Goal: Information Seeking & Learning: Learn about a topic

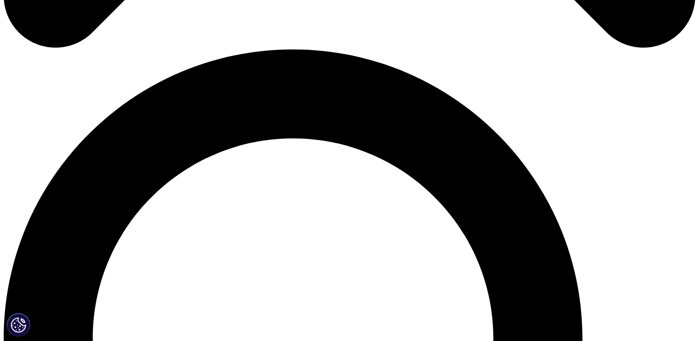
scroll to position [679, 0]
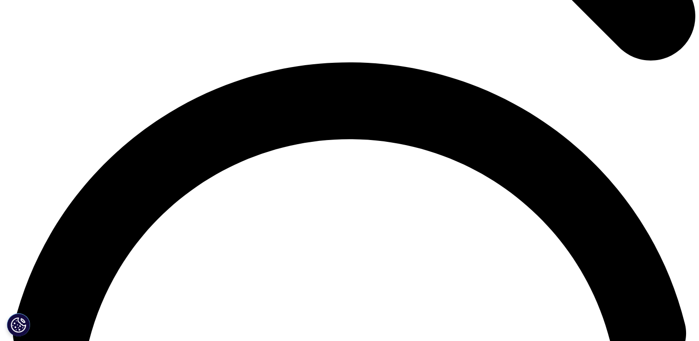
scroll to position [1318, 0]
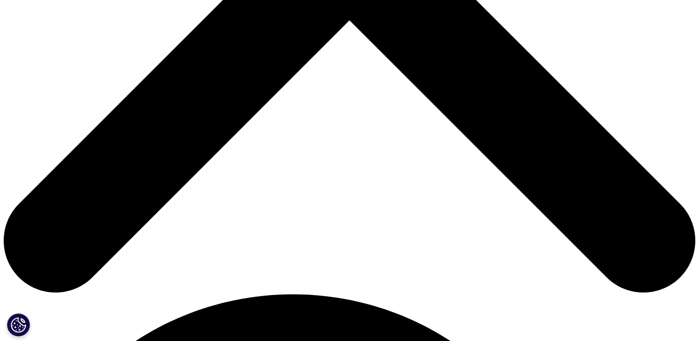
scroll to position [394, 0]
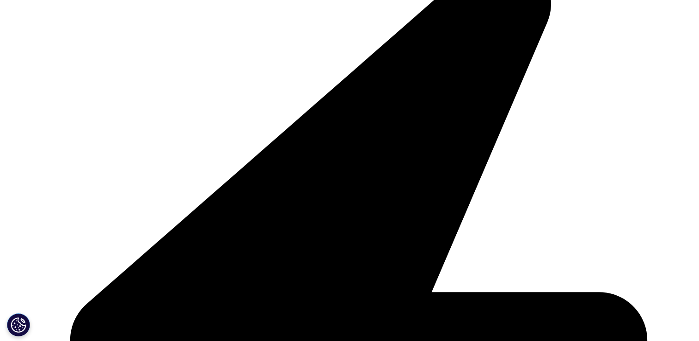
scroll to position [1875, 0]
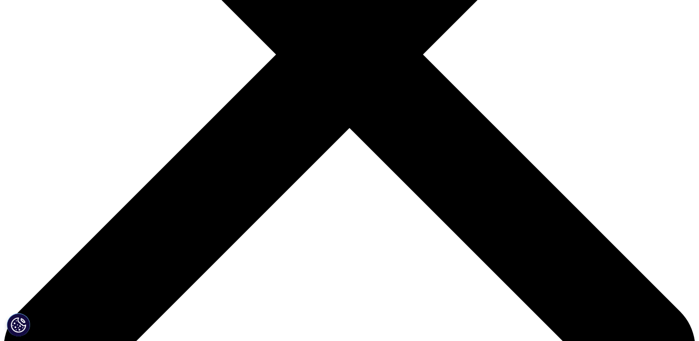
scroll to position [298, 0]
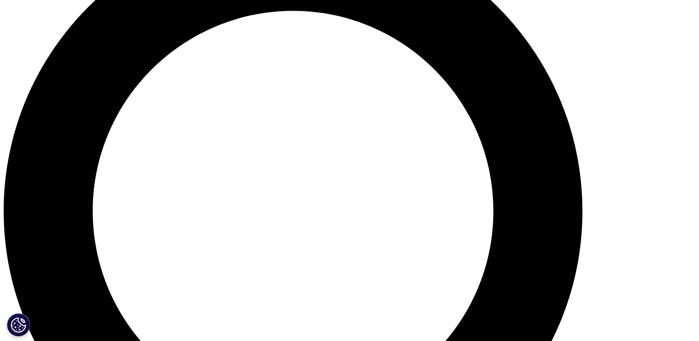
scroll to position [794, 0]
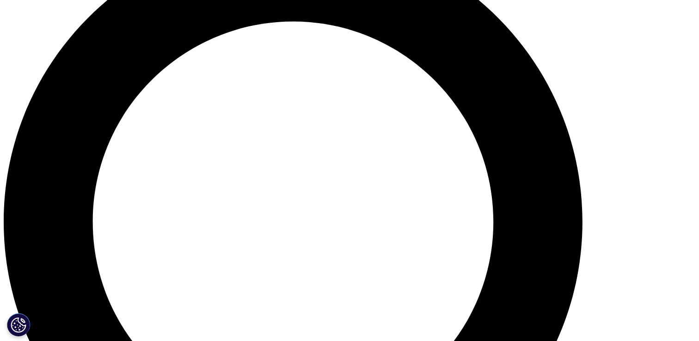
scroll to position [671, 0]
